Goal: Task Accomplishment & Management: Use online tool/utility

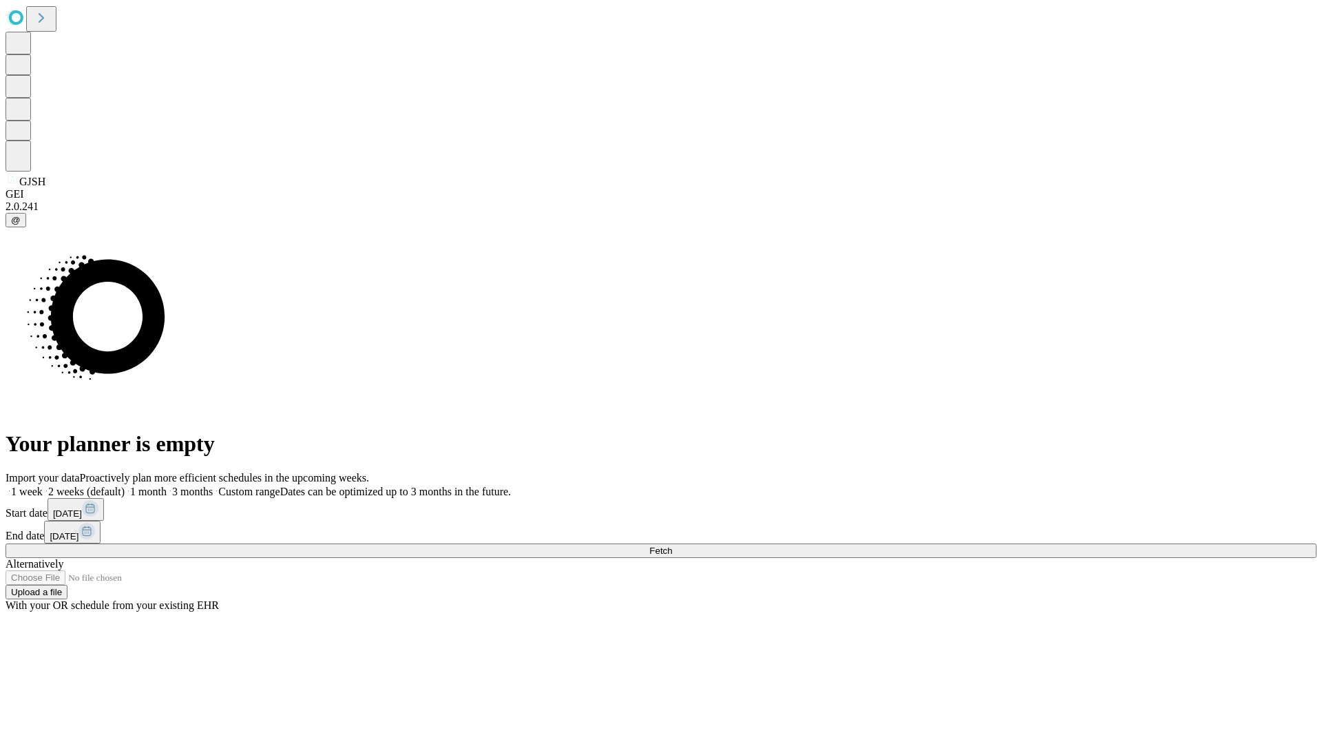
click at [672, 545] on span "Fetch" at bounding box center [660, 550] width 23 height 10
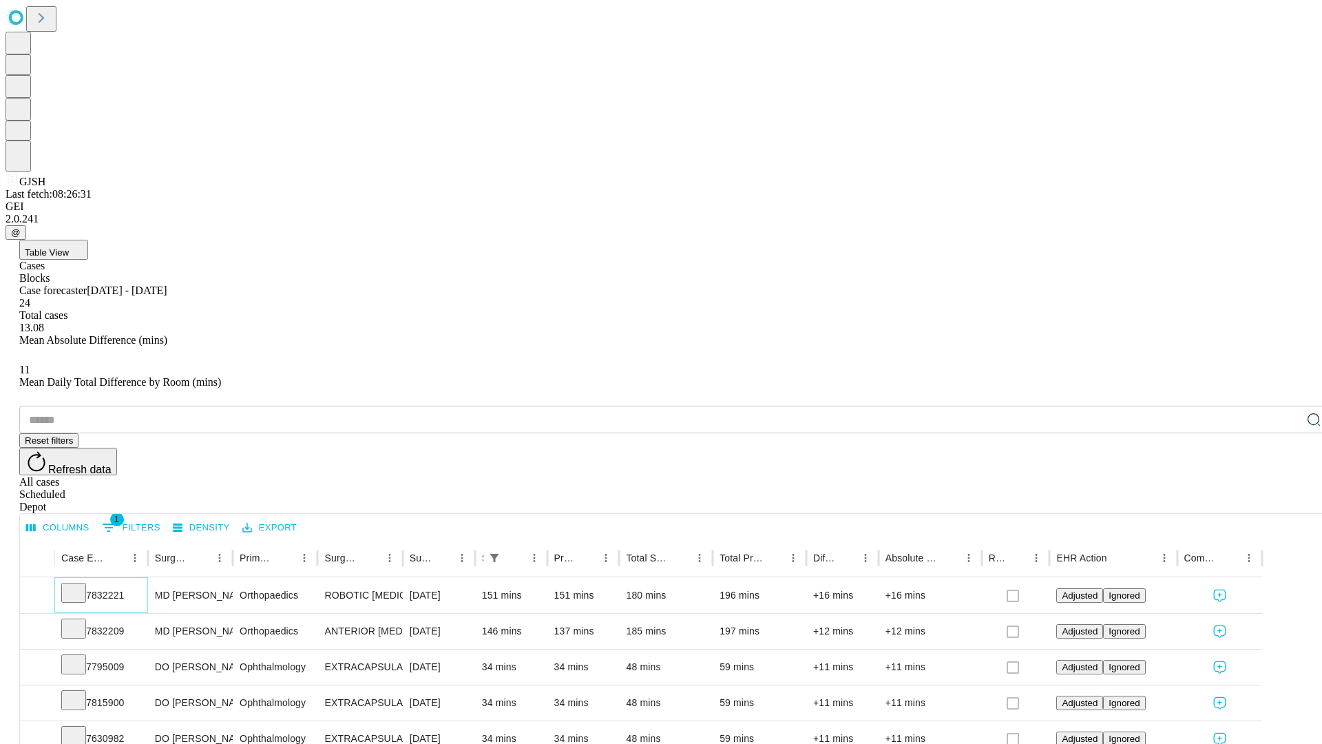
click at [81, 585] on icon at bounding box center [74, 592] width 14 height 14
